Goal: Task Accomplishment & Management: Complete application form

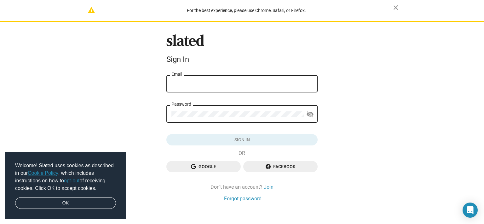
click at [86, 202] on link "OK" at bounding box center [65, 203] width 101 height 12
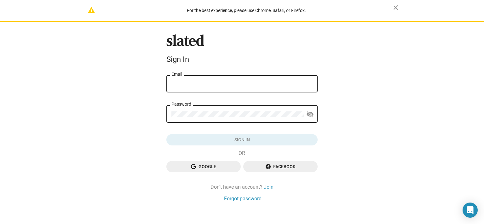
click at [205, 87] on input "Email" at bounding box center [241, 84] width 141 height 6
type input "[EMAIL_ADDRESS][DOMAIN_NAME]"
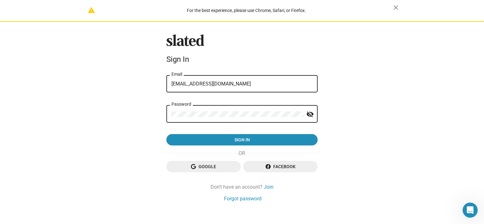
click at [311, 112] on mat-icon "visibility_off" at bounding box center [310, 114] width 8 height 10
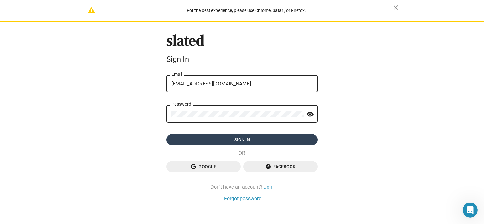
click at [248, 139] on span "Sign in" at bounding box center [241, 139] width 141 height 11
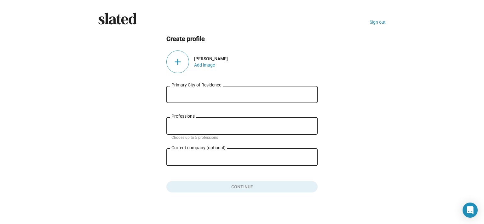
click at [207, 95] on input "Primary City of Residence" at bounding box center [241, 95] width 141 height 6
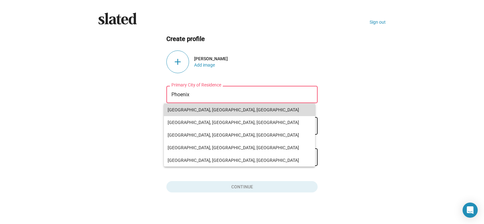
click at [201, 110] on span "[GEOGRAPHIC_DATA], [GEOGRAPHIC_DATA], [GEOGRAPHIC_DATA]" at bounding box center [240, 109] width 144 height 13
type input "[GEOGRAPHIC_DATA], [GEOGRAPHIC_DATA], [GEOGRAPHIC_DATA]"
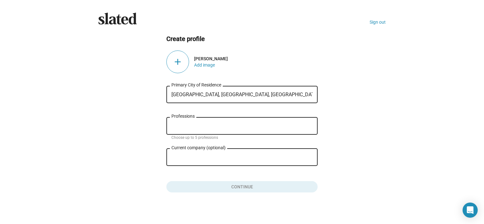
click at [196, 124] on input "Professions" at bounding box center [243, 126] width 141 height 6
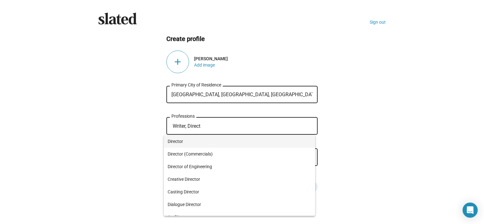
type input "Writer, Direct"
click at [192, 145] on span "Director" at bounding box center [240, 141] width 144 height 13
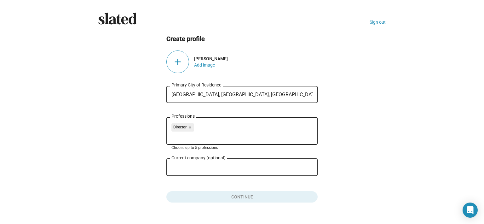
type input "r"
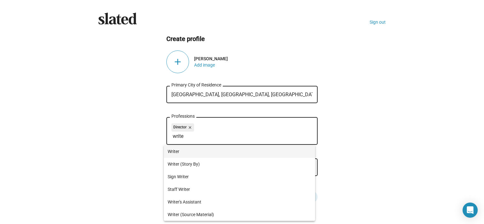
type input "write"
click at [174, 150] on span "Writer" at bounding box center [240, 151] width 144 height 13
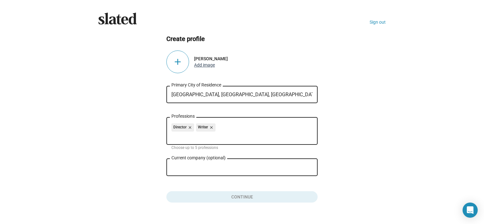
click at [194, 65] on button "Add image" at bounding box center [204, 64] width 21 height 5
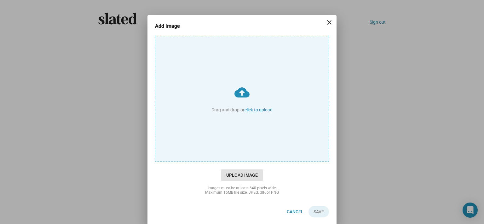
click at [250, 172] on span "Upload Image" at bounding box center [242, 174] width 42 height 11
click at [250, 161] on input "cloud_upload Drag and drop or click to upload" at bounding box center [241, 98] width 173 height 125
type input "C:\fakepath\matt1.jpg"
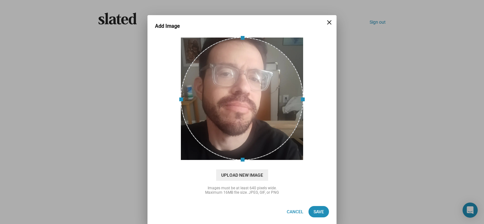
drag, startPoint x: 222, startPoint y: 108, endPoint x: 214, endPoint y: 93, distance: 17.2
click at [214, 93] on div at bounding box center [242, 98] width 123 height 123
click at [314, 208] on span "Save" at bounding box center [319, 211] width 10 height 11
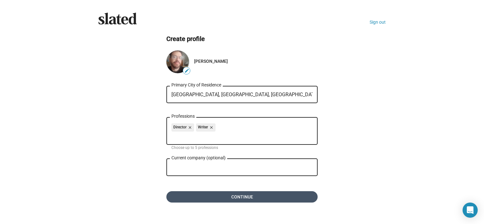
click at [244, 194] on span "Continue" at bounding box center [241, 196] width 141 height 11
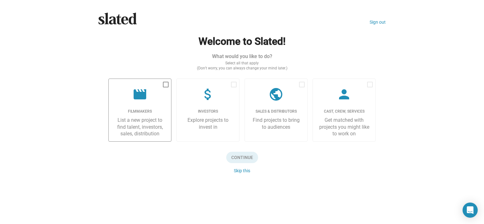
click at [147, 129] on div "List a new project to find talent, investors, sales, distribution" at bounding box center [140, 127] width 52 height 20
click at [165, 88] on input "checkbox" at bounding box center [165, 87] width 0 height 0
checkbox input "true"
click at [239, 155] on span "Continue" at bounding box center [242, 157] width 32 height 11
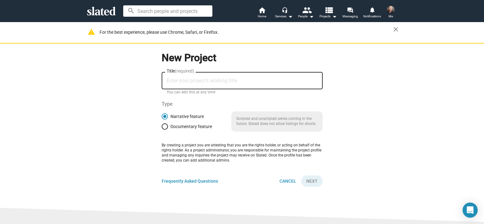
click at [188, 84] on div "Title (required)" at bounding box center [242, 80] width 151 height 19
type input "[PERSON_NAME]"
click at [303, 179] on button "Next" at bounding box center [311, 180] width 21 height 11
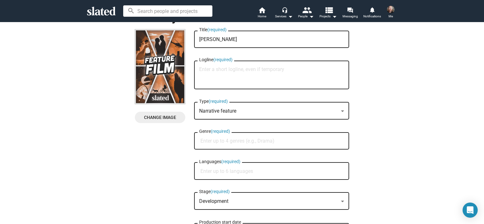
scroll to position [32, 0]
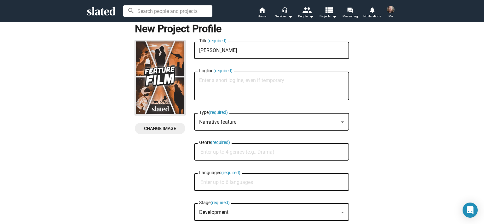
paste textarea "A quirky, fiery and frumpy nineteen year old college student wrestles with the …"
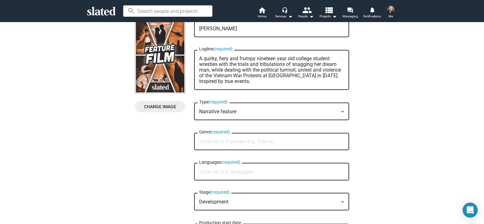
scroll to position [63, 0]
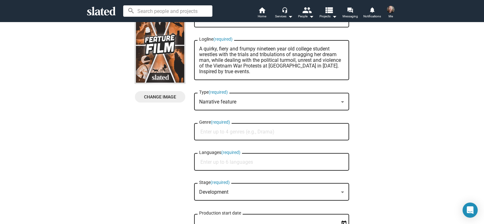
type textarea "A quirky, fiery and frumpy nineteen year old college student wrestles with the …"
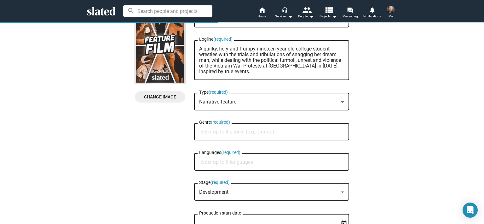
click at [223, 131] on input "Genre (required)" at bounding box center [272, 132] width 145 height 6
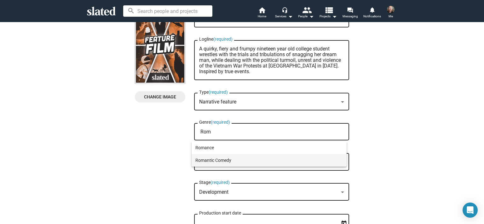
type input "Rom"
click at [217, 158] on span "Romantic Comedy" at bounding box center [268, 160] width 147 height 13
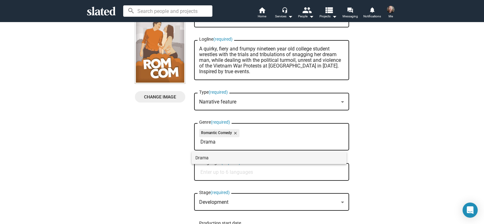
type input "Drama"
click at [217, 158] on span "Drama" at bounding box center [268, 157] width 147 height 13
type input "T"
type input "his"
click at [217, 158] on span "Historical" at bounding box center [268, 157] width 147 height 13
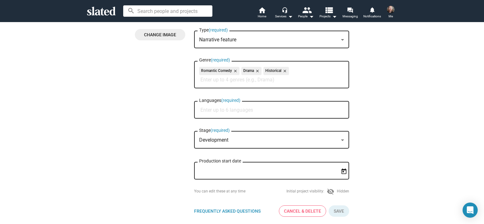
scroll to position [126, 0]
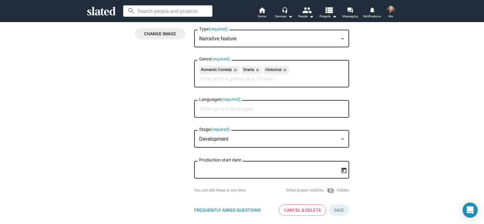
click at [214, 117] on div "Languages (required)" at bounding box center [271, 108] width 145 height 19
type input "English"
click at [125, 104] on div at bounding box center [242, 112] width 484 height 224
click at [248, 138] on div "Development" at bounding box center [268, 139] width 139 height 7
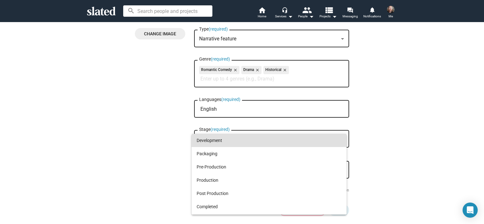
click at [105, 88] on div at bounding box center [242, 112] width 484 height 224
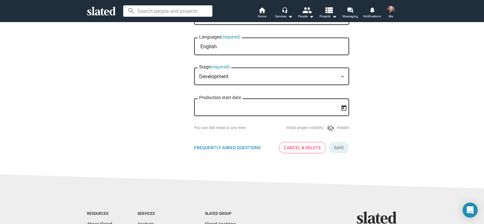
scroll to position [189, 0]
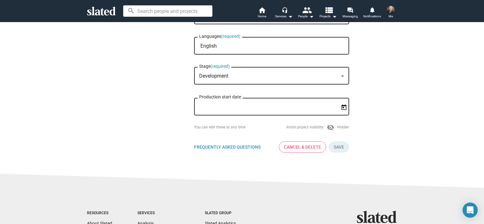
click at [343, 154] on div "[PERSON_NAME] Title (required) A quirky, fiery and frumpy nineteen year old col…" at bounding box center [271, 20] width 155 height 275
click at [341, 150] on button "Click here to validate form" at bounding box center [339, 146] width 20 height 11
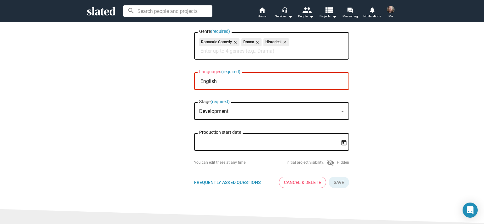
scroll to position [126, 0]
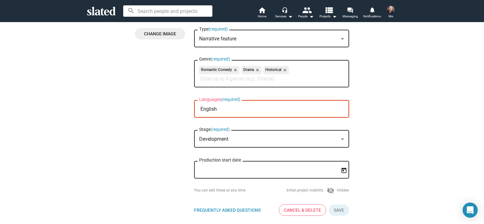
click at [258, 107] on div "English Languages (required)" at bounding box center [271, 108] width 145 height 19
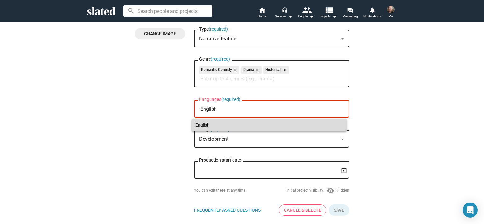
click at [213, 120] on span "English" at bounding box center [268, 124] width 147 height 13
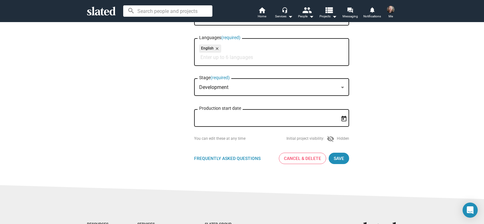
scroll to position [189, 0]
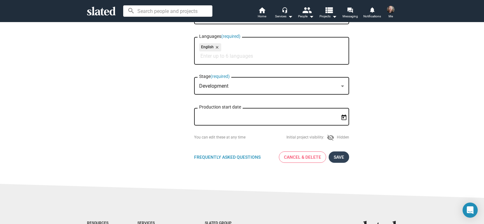
click at [337, 159] on span "Save" at bounding box center [339, 156] width 10 height 11
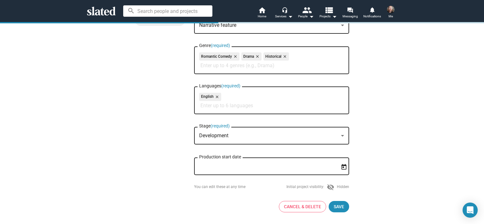
scroll to position [239, 0]
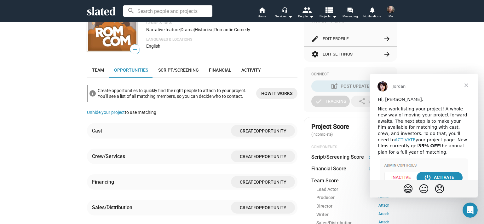
scroll to position [158, 0]
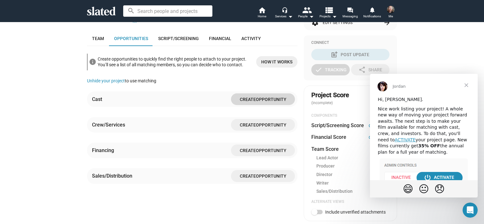
click at [257, 103] on span "Create Opportunity" at bounding box center [263, 99] width 54 height 12
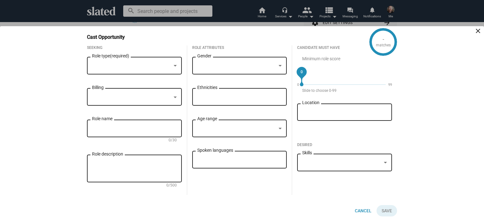
click at [206, 42] on div "- matches Cast Opportunity close Seeking Role type (required) Billing Role name…" at bounding box center [242, 125] width 323 height 198
click at [480, 30] on mat-icon "close" at bounding box center [478, 31] width 8 height 8
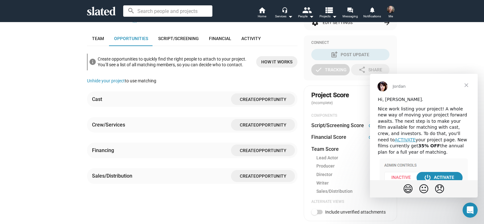
click at [466, 84] on span "Close" at bounding box center [466, 85] width 23 height 23
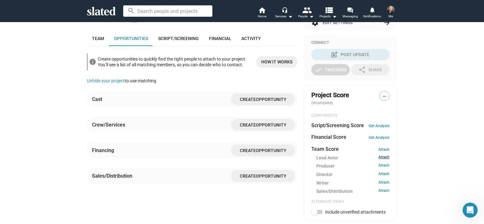
click at [380, 156] on link "Attach" at bounding box center [383, 158] width 11 height 6
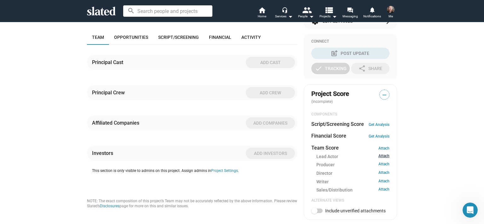
scroll to position [167, 0]
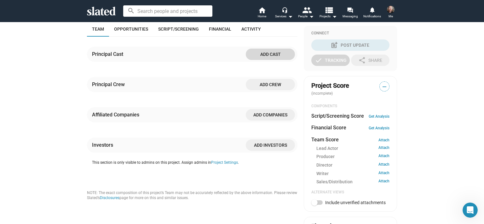
click at [272, 58] on span "Add cast" at bounding box center [270, 54] width 39 height 11
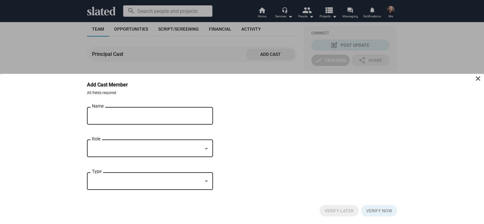
click at [200, 116] on div "close" at bounding box center [203, 115] width 9 height 13
click at [193, 183] on div at bounding box center [147, 181] width 110 height 7
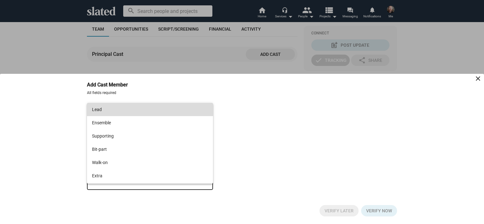
click at [176, 111] on span "Lead" at bounding box center [150, 109] width 116 height 13
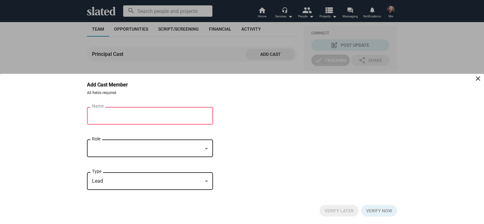
click at [176, 120] on div "Name" at bounding box center [145, 115] width 107 height 19
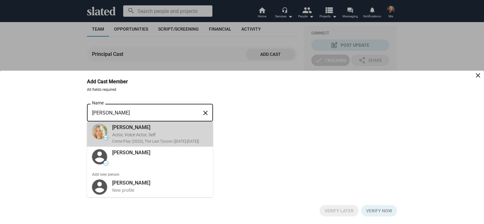
click at [168, 132] on div "Actor, Voice Actor, Self" at bounding box center [160, 135] width 96 height 6
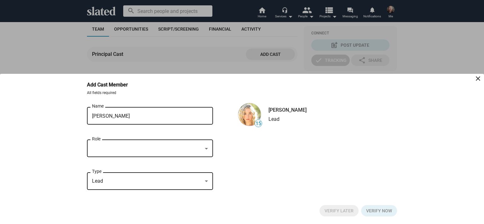
click at [171, 113] on input "[PERSON_NAME]" at bounding box center [145, 116] width 107 height 6
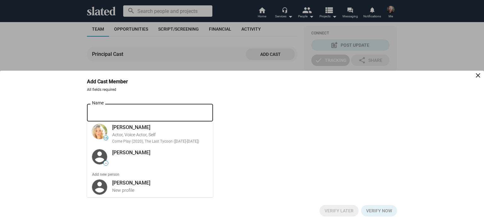
click at [10, 181] on bottom-sheet-add-cast "Add Cast Member close All fields required [PERSON_NAME] Name close 15 [PERSON_N…" at bounding box center [242, 147] width 484 height 153
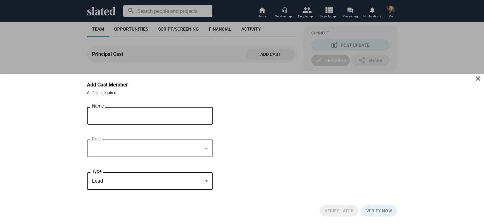
click at [113, 119] on div "[PERSON_NAME] Name" at bounding box center [145, 115] width 107 height 19
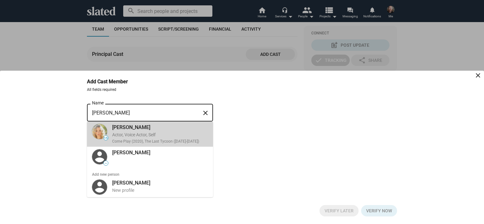
click at [120, 132] on div "Actor, Voice Actor, Self" at bounding box center [160, 135] width 96 height 6
type input "[PERSON_NAME]"
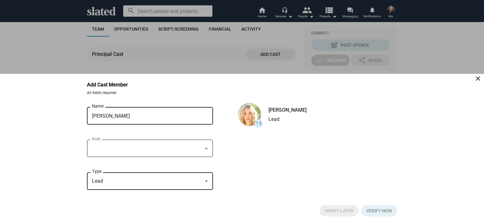
click at [113, 145] on div at bounding box center [147, 148] width 110 height 7
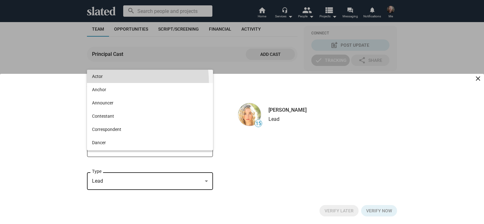
click at [111, 82] on span "Actor" at bounding box center [150, 76] width 116 height 13
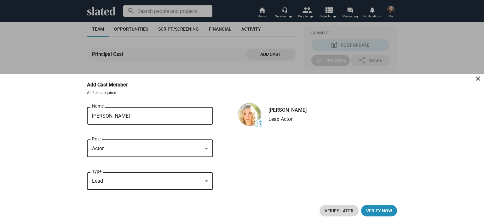
click at [352, 212] on span "Verify Later" at bounding box center [339, 210] width 29 height 11
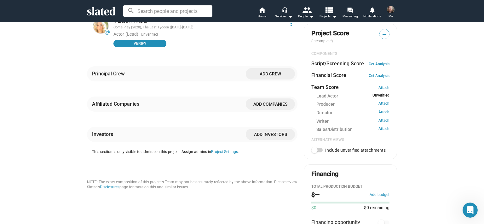
scroll to position [230, 0]
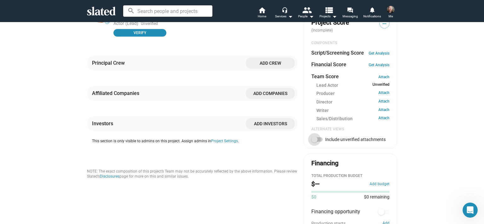
click at [316, 141] on span at bounding box center [316, 139] width 11 height 4
click at [314, 141] on input "Include unverified attachments" at bounding box center [314, 141] width 0 height 0
checkbox input "true"
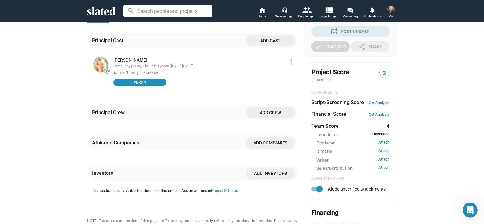
scroll to position [167, 0]
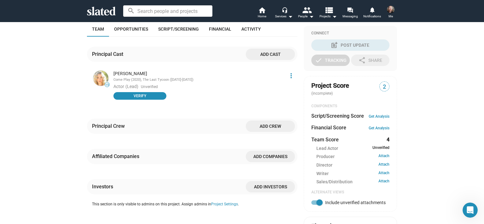
click at [271, 130] on span "Add crew" at bounding box center [270, 125] width 39 height 11
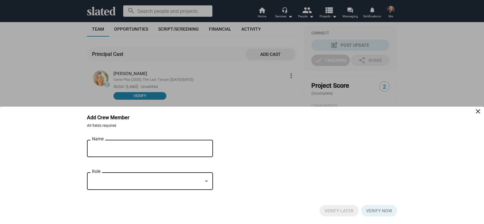
click at [110, 146] on input "Name" at bounding box center [145, 149] width 107 height 6
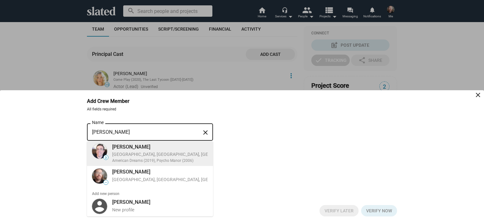
type input "[PERSON_NAME]"
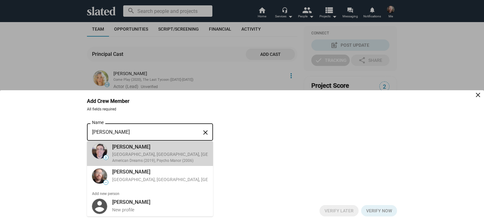
click at [110, 158] on div "[PERSON_NAME] [GEOGRAPHIC_DATA], [GEOGRAPHIC_DATA], [GEOGRAPHIC_DATA], Actor, C…" at bounding box center [200, 153] width 185 height 23
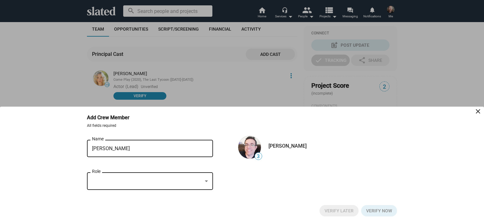
click at [112, 177] on div "Role" at bounding box center [150, 180] width 116 height 19
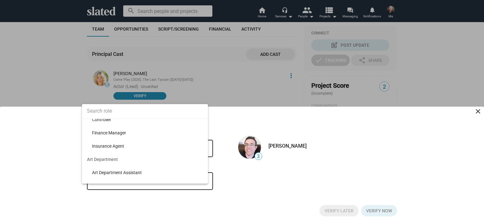
scroll to position [32, 0]
click at [60, 148] on div at bounding box center [242, 112] width 484 height 224
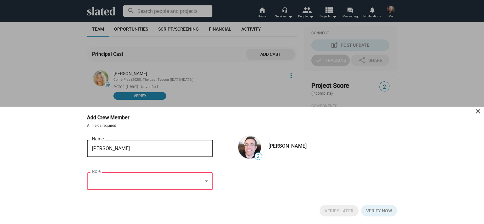
click at [207, 178] on div at bounding box center [150, 181] width 116 height 6
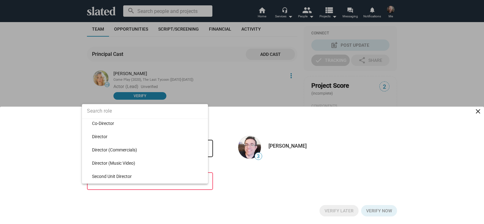
scroll to position [1765, 0]
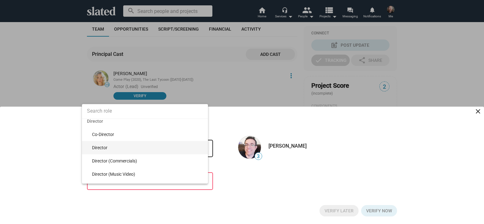
click at [114, 152] on span "Director" at bounding box center [147, 147] width 111 height 13
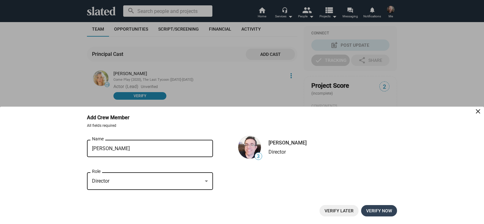
click at [390, 208] on span "Verify now" at bounding box center [379, 210] width 26 height 11
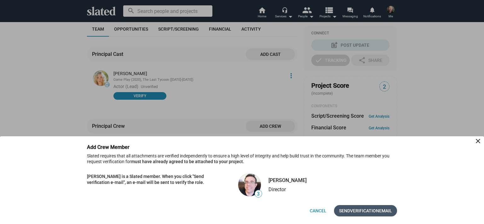
click at [377, 214] on span "Verification" at bounding box center [364, 210] width 29 height 11
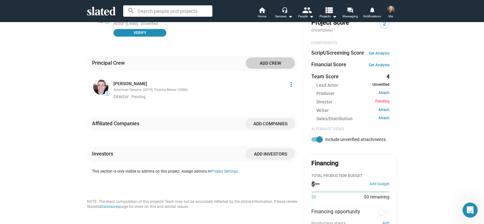
scroll to position [199, 0]
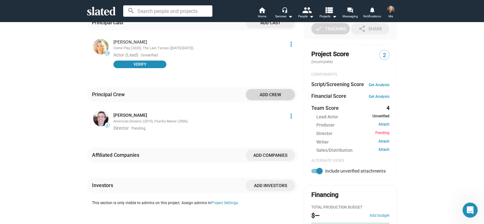
click at [256, 97] on span "Add crew" at bounding box center [270, 94] width 39 height 11
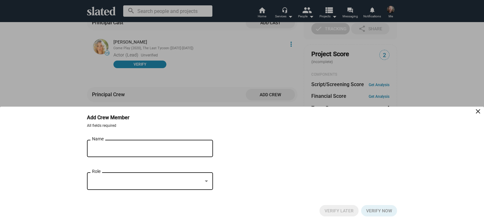
click at [167, 151] on div "Name" at bounding box center [145, 147] width 107 height 19
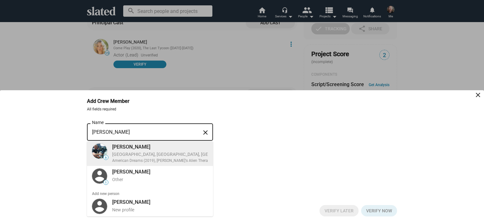
type input "[PERSON_NAME]"
click at [165, 152] on div "[GEOGRAPHIC_DATA], [GEOGRAPHIC_DATA], [GEOGRAPHIC_DATA], Director, Director of …" at bounding box center [211, 154] width 198 height 6
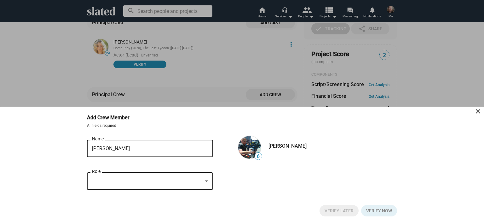
click at [114, 187] on div "Role" at bounding box center [150, 180] width 116 height 19
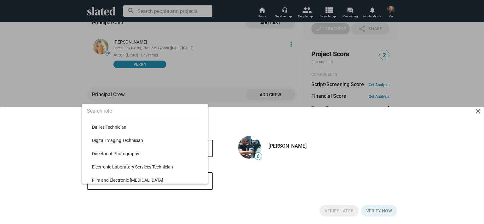
scroll to position [756, 0]
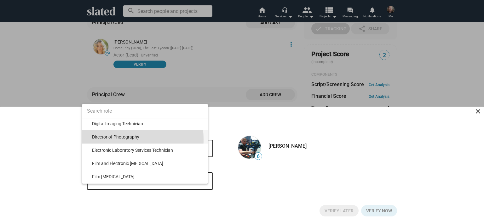
click at [114, 139] on span "Director of Photography" at bounding box center [147, 136] width 111 height 13
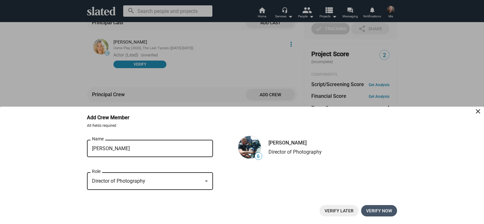
click at [370, 210] on span "Verify now" at bounding box center [379, 210] width 26 height 11
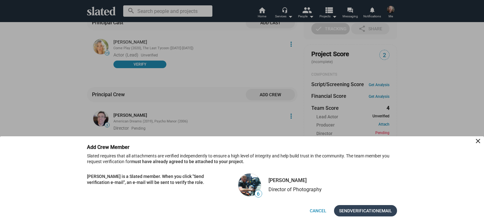
click at [353, 208] on span "Verification" at bounding box center [364, 210] width 29 height 11
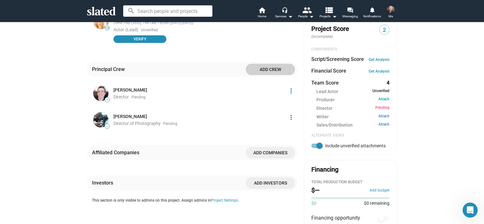
scroll to position [230, 0]
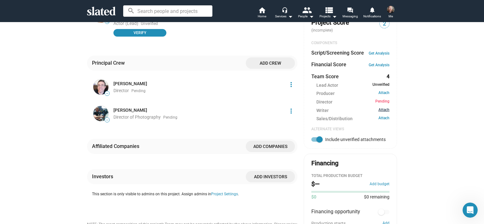
click at [384, 110] on link "Attach" at bounding box center [383, 110] width 11 height 6
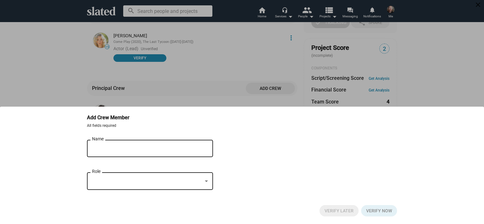
scroll to position [167, 0]
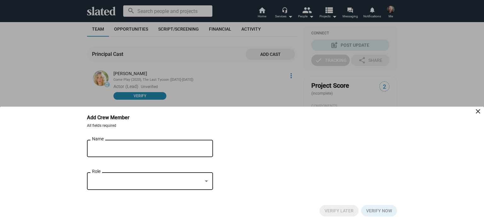
click at [193, 149] on input "Name" at bounding box center [145, 149] width 107 height 6
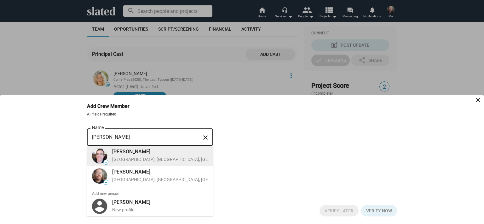
type input "[PERSON_NAME]"
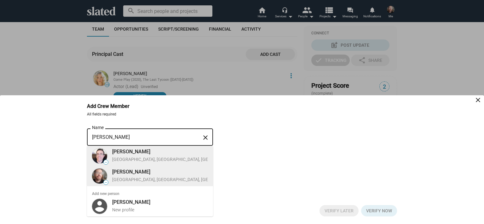
drag, startPoint x: 125, startPoint y: 152, endPoint x: 130, endPoint y: 169, distance: 17.9
click at [130, 169] on mat-optgroup "— [PERSON_NAME] [GEOGRAPHIC_DATA], [GEOGRAPHIC_DATA], [DEMOGRAPHIC_DATA], Actor…" at bounding box center [150, 166] width 126 height 40
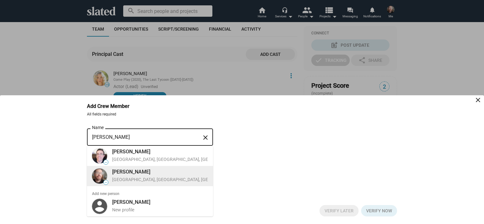
drag, startPoint x: 130, startPoint y: 169, endPoint x: 130, endPoint y: 174, distance: 5.1
click at [130, 174] on div "[PERSON_NAME]" at bounding box center [193, 171] width 162 height 7
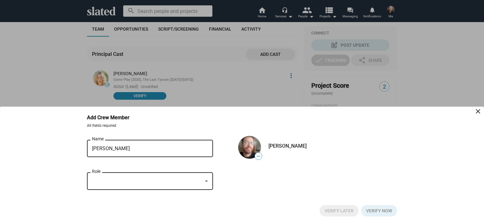
click at [130, 174] on div "Role" at bounding box center [150, 180] width 116 height 19
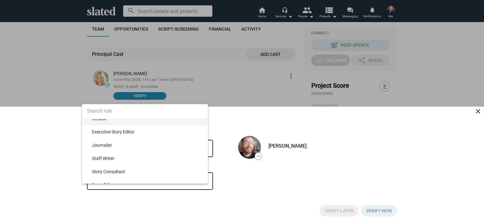
scroll to position [6775, 0]
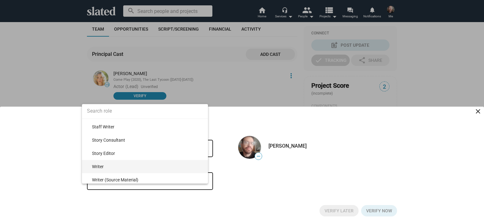
click at [102, 162] on span "Writer" at bounding box center [147, 166] width 111 height 13
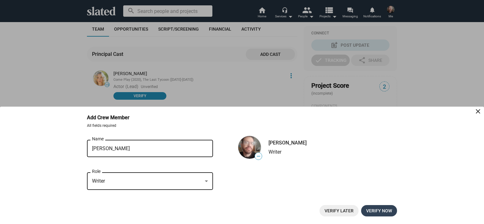
click at [372, 212] on span "Verify now" at bounding box center [379, 210] width 26 height 11
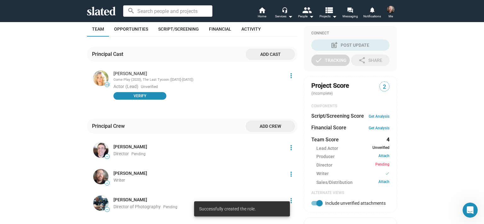
click at [289, 150] on mat-icon "more_vert" at bounding box center [291, 148] width 8 height 8
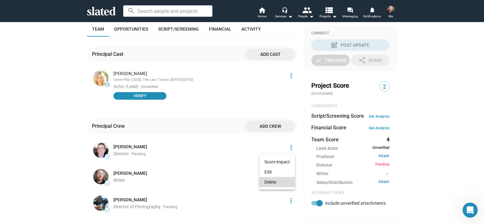
click at [285, 181] on button "Delete" at bounding box center [277, 182] width 36 height 10
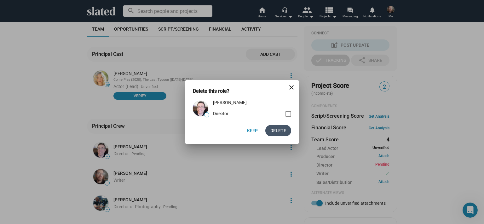
click at [284, 131] on span "Delete" at bounding box center [278, 130] width 16 height 11
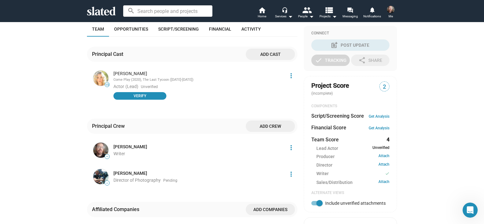
click at [260, 124] on span "Add crew" at bounding box center [270, 125] width 39 height 11
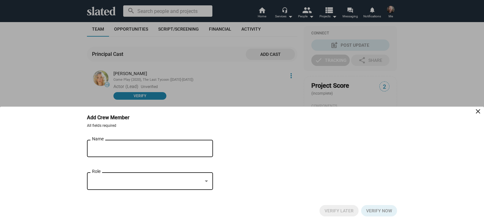
click at [188, 149] on input "Name" at bounding box center [145, 149] width 107 height 6
click at [150, 148] on input "[PERSON_NAME]" at bounding box center [145, 149] width 107 height 6
type input "[PERSON_NAME]"
click at [156, 181] on div at bounding box center [147, 181] width 110 height 7
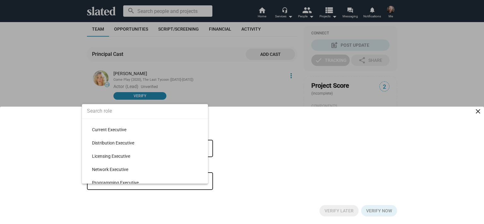
scroll to position [1762, 0]
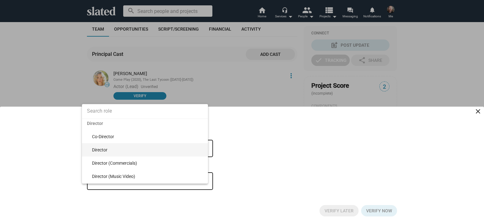
click at [112, 153] on span "Director" at bounding box center [147, 149] width 111 height 13
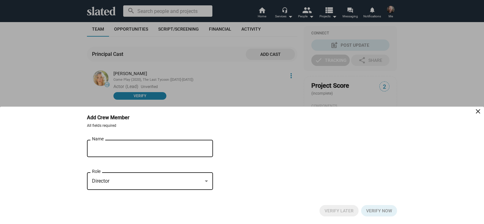
click at [135, 152] on div "[PERSON_NAME] Name" at bounding box center [145, 147] width 107 height 19
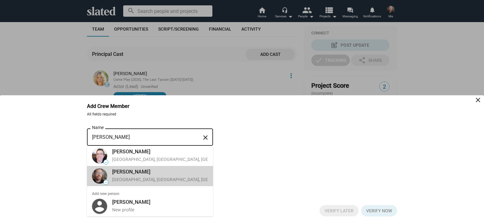
click at [138, 172] on div "[PERSON_NAME]" at bounding box center [193, 171] width 162 height 7
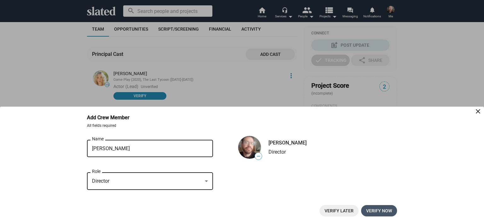
click at [377, 206] on span "Verify now" at bounding box center [379, 210] width 26 height 11
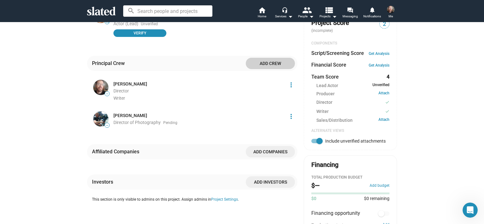
scroll to position [230, 0]
click at [373, 183] on button "Add budget" at bounding box center [380, 185] width 20 height 5
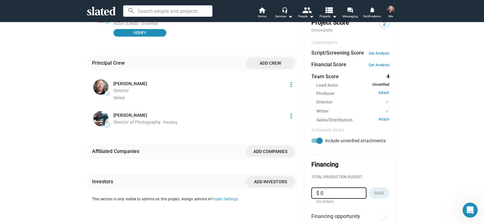
click at [360, 192] on div "$ 0" at bounding box center [338, 192] width 55 height 11
type input "$ 1"
type input "$ 1,400,000"
click at [370, 192] on button "Save" at bounding box center [379, 192] width 20 height 11
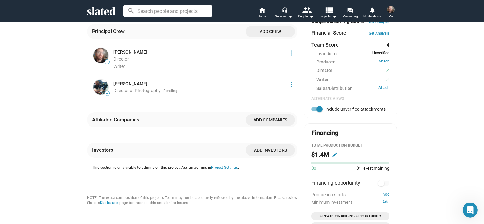
scroll to position [72, 0]
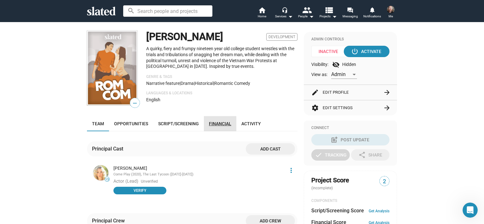
click at [204, 120] on link "Financial" at bounding box center [220, 123] width 32 height 15
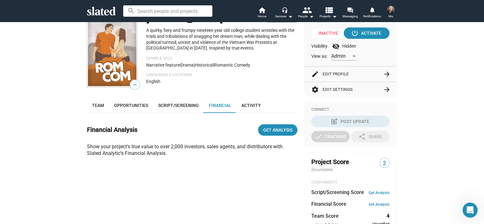
scroll to position [95, 0]
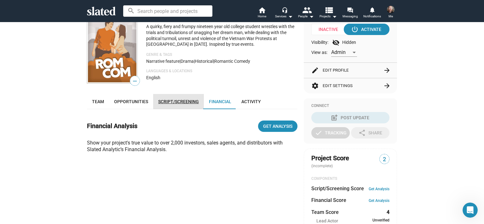
click at [189, 99] on span "Script/Screening" at bounding box center [178, 101] width 41 height 5
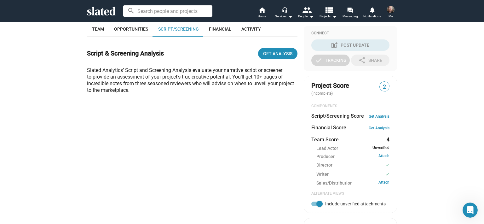
scroll to position [135, 0]
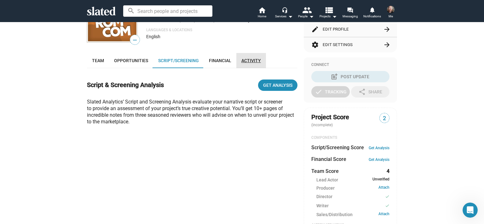
click at [254, 64] on link "Activity" at bounding box center [251, 60] width 30 height 15
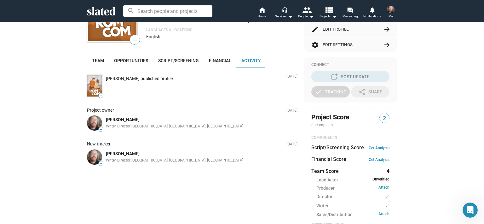
scroll to position [104, 0]
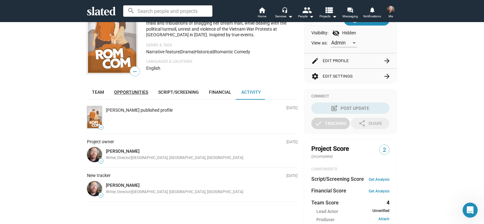
click at [133, 87] on link "Opportunities" at bounding box center [131, 91] width 44 height 15
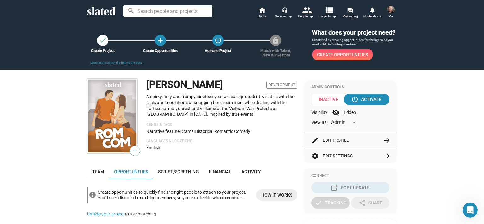
scroll to position [56, 0]
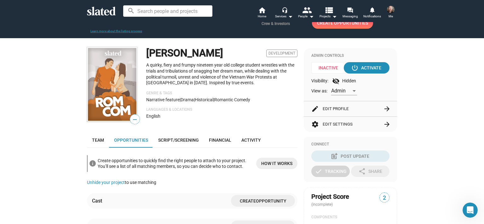
click at [265, 160] on span "How it works" at bounding box center [276, 163] width 31 height 11
